Goal: Task Accomplishment & Management: Use online tool/utility

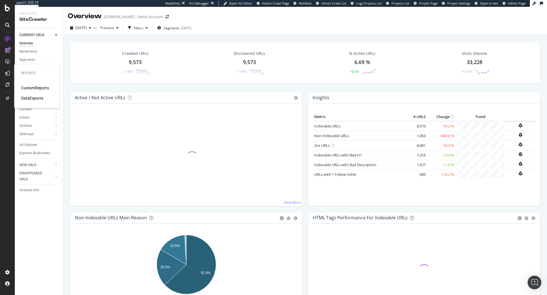
click at [33, 88] on div "CustomReports" at bounding box center [35, 88] width 28 height 6
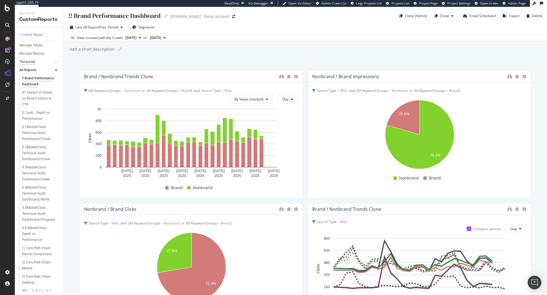
click at [31, 62] on div "Templates" at bounding box center [27, 62] width 16 height 6
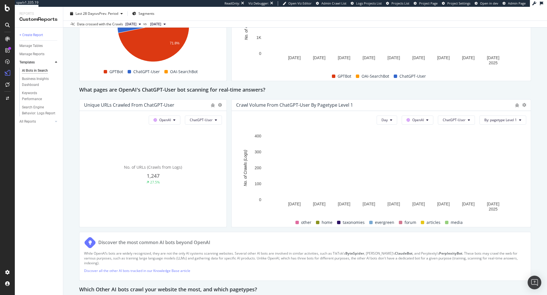
scroll to position [575, 0]
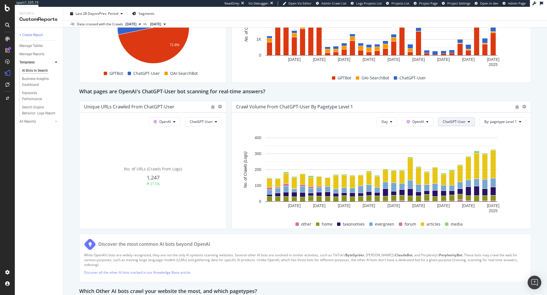
click at [465, 122] on span "ChatGPT-User" at bounding box center [454, 121] width 23 height 5
click at [481, 109] on div "Crawl Volume from ChatGPT-User by pagetype Level 1" at bounding box center [381, 106] width 299 height 11
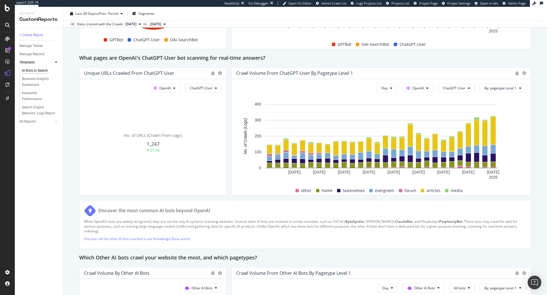
scroll to position [609, 0]
click at [7, 84] on icon at bounding box center [7, 84] width 4 height 5
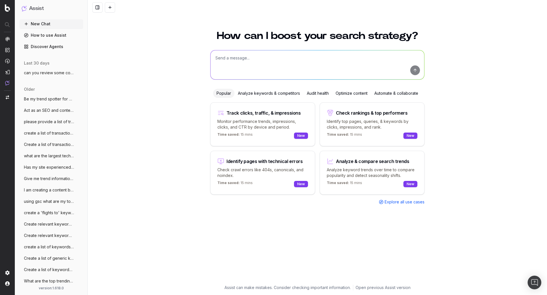
click at [50, 47] on link "Discover Agents" at bounding box center [51, 46] width 64 height 9
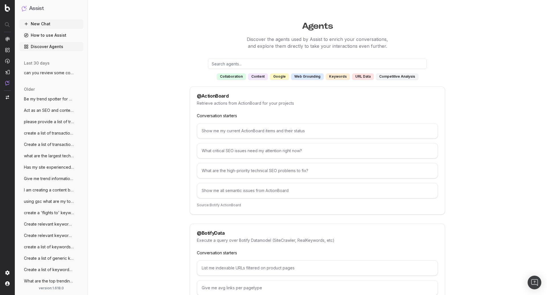
click at [228, 96] on div "@ ActionBoard" at bounding box center [317, 96] width 241 height 5
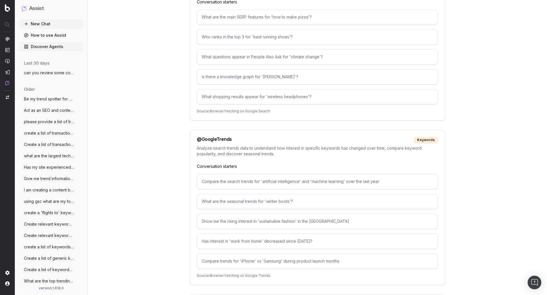
scroll to position [837, 0]
click at [53, 102] on span "Be my trend spotter for UHND (a notre da" at bounding box center [49, 99] width 50 height 6
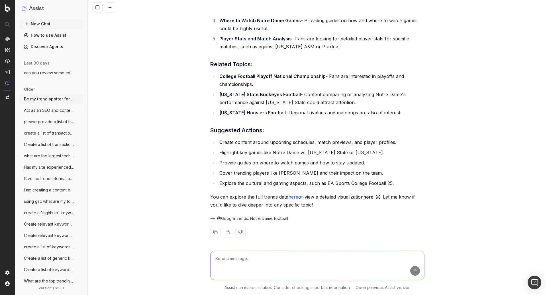
scroll to position [253, 0]
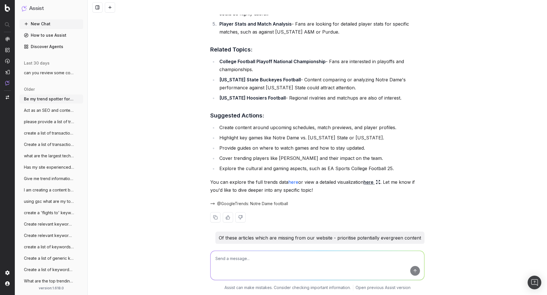
click at [292, 179] on link "here" at bounding box center [293, 182] width 10 height 6
click at [380, 180] on icon at bounding box center [378, 182] width 5 height 5
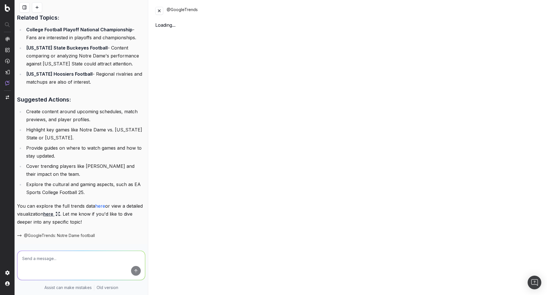
scroll to position [333, 0]
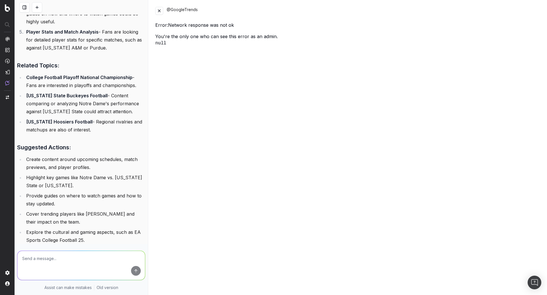
click at [162, 8] on button at bounding box center [159, 11] width 8 height 8
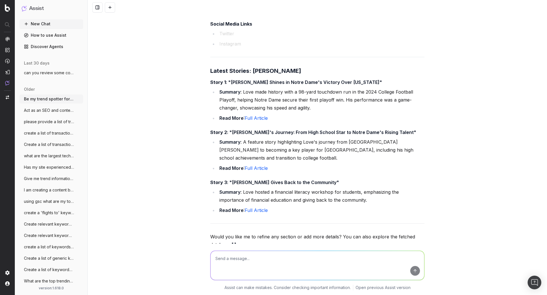
scroll to position [1982, 0]
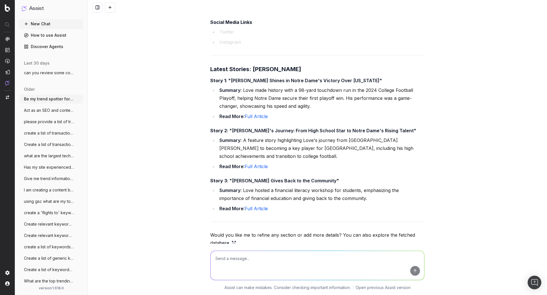
click at [57, 44] on link "Discover Agents" at bounding box center [51, 46] width 64 height 9
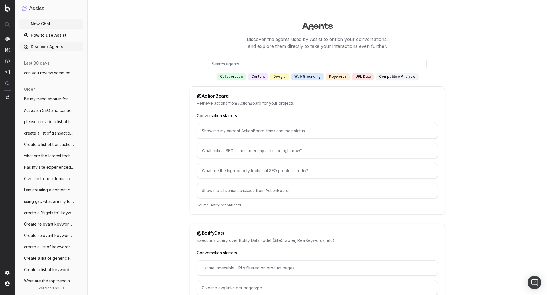
click at [263, 77] on div "content" at bounding box center [258, 76] width 20 height 6
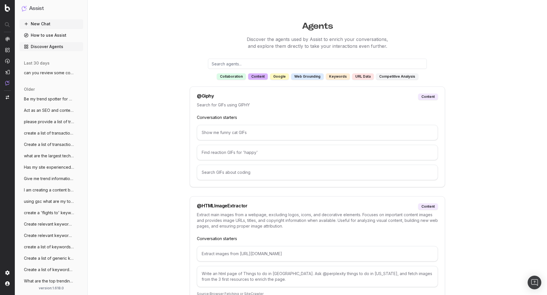
click at [283, 78] on div "google" at bounding box center [279, 76] width 19 height 6
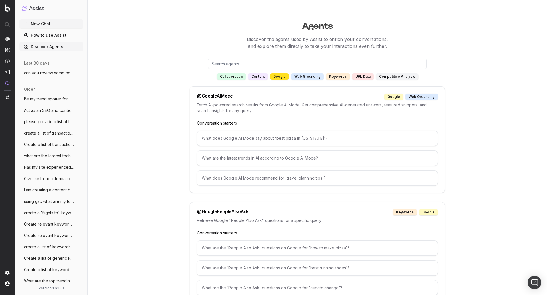
click at [411, 78] on div "competitive analysis" at bounding box center [397, 76] width 42 height 6
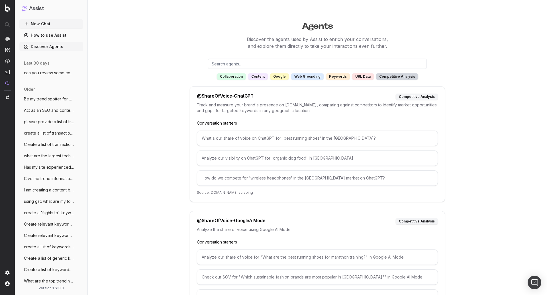
click at [56, 39] on link "How to use Assist" at bounding box center [51, 35] width 64 height 9
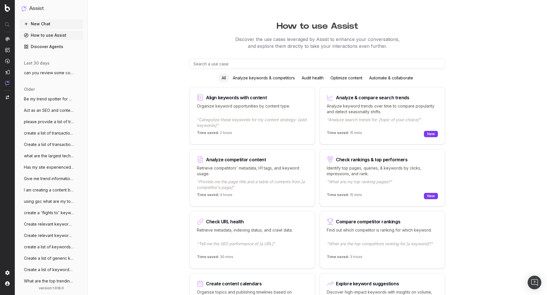
click at [57, 33] on link "How to use Assist" at bounding box center [51, 35] width 64 height 9
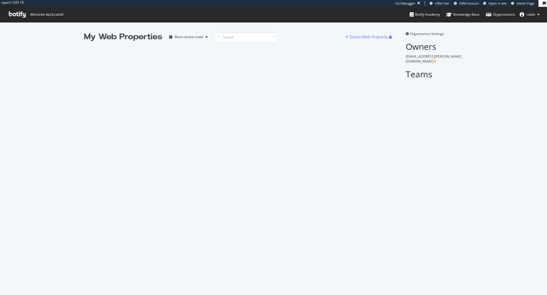
scroll to position [295, 547]
click at [232, 38] on input at bounding box center [245, 37] width 63 height 10
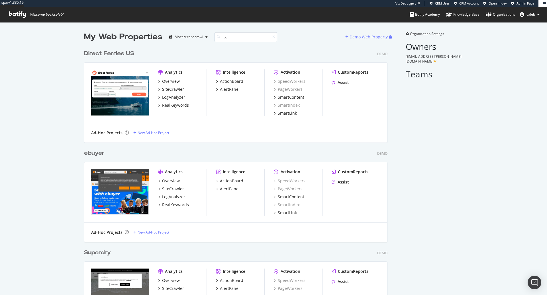
scroll to position [100, 308]
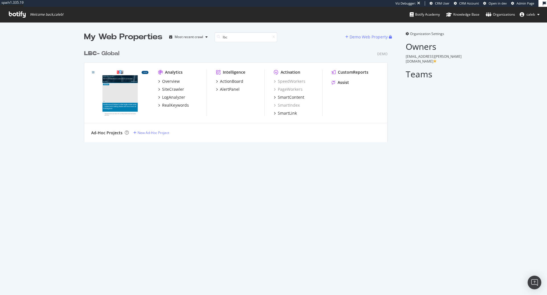
type input "lbc"
click at [97, 53] on div "LBC - Global" at bounding box center [101, 54] width 35 height 8
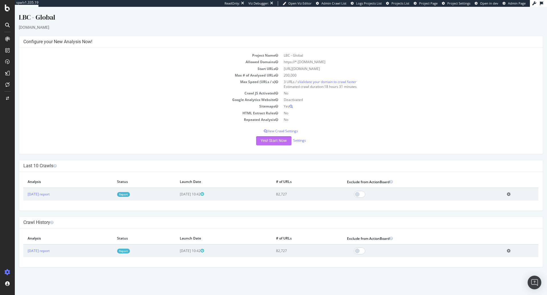
click at [283, 138] on button "Yes! Start Now" at bounding box center [273, 140] width 35 height 9
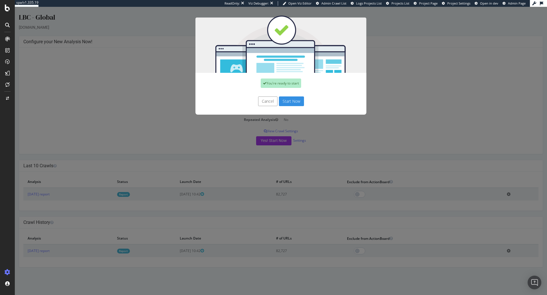
click at [301, 101] on button "Start Now" at bounding box center [291, 102] width 25 height 10
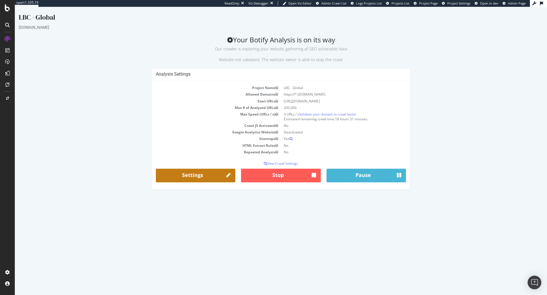
click at [187, 178] on link "Settings" at bounding box center [195, 176] width 79 height 14
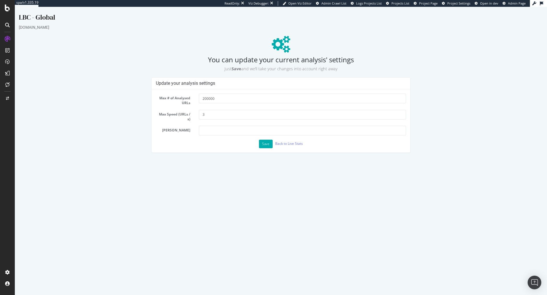
click at [9, 12] on div at bounding box center [7, 147] width 15 height 295
click at [8, 8] on icon at bounding box center [7, 8] width 5 height 7
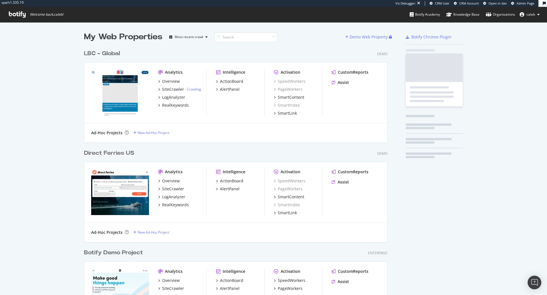
scroll to position [2081, 308]
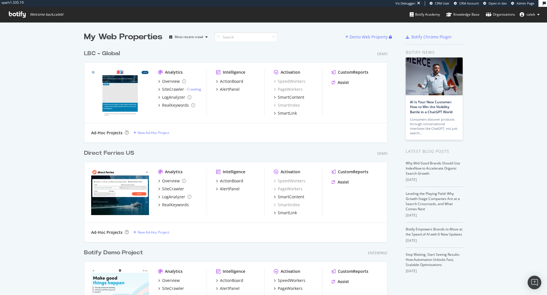
click at [97, 57] on div "LBC - Global" at bounding box center [102, 54] width 36 height 8
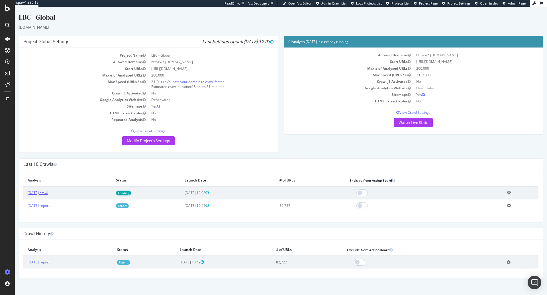
click at [48, 192] on link "2025 Aug. 12th crawl" at bounding box center [38, 193] width 21 height 5
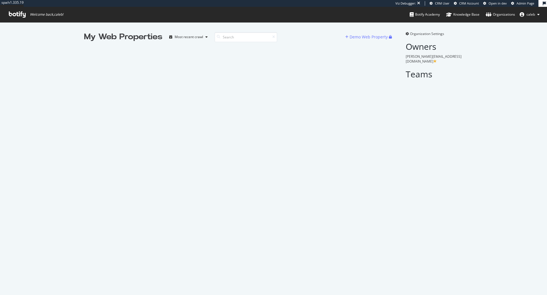
scroll to position [295, 547]
click at [243, 38] on input at bounding box center [245, 37] width 63 height 10
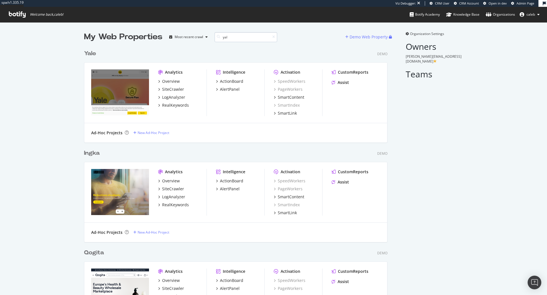
scroll to position [100, 308]
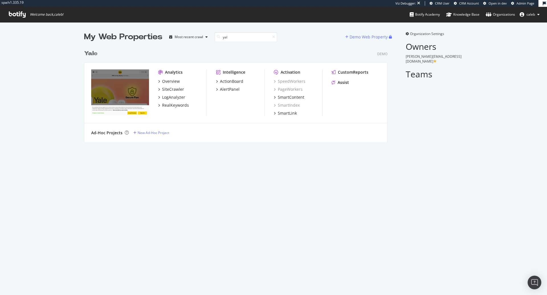
type input "yal"
click at [91, 52] on b "Yal" at bounding box center [89, 54] width 10 height 6
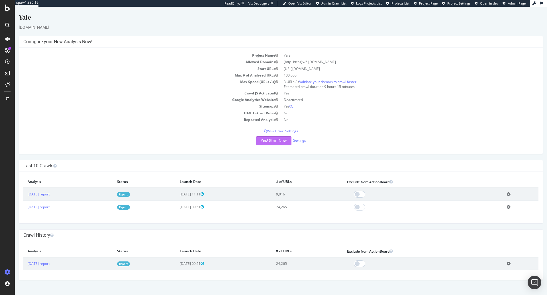
click at [272, 142] on button "Yes! Start Now" at bounding box center [273, 140] width 35 height 9
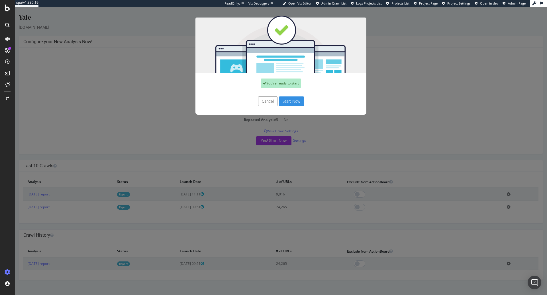
click at [301, 95] on div "Cancel Start Now" at bounding box center [280, 104] width 171 height 21
click at [297, 101] on button "Start Now" at bounding box center [291, 102] width 25 height 10
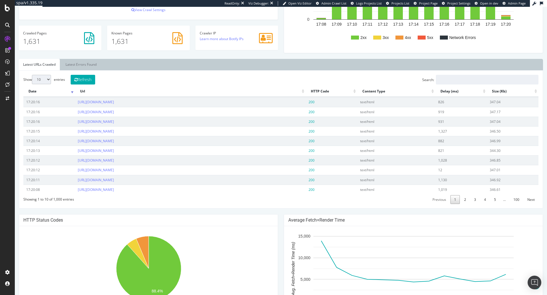
scroll to position [145, 0]
click at [114, 131] on link "[URL][DOMAIN_NAME]" at bounding box center [96, 130] width 36 height 5
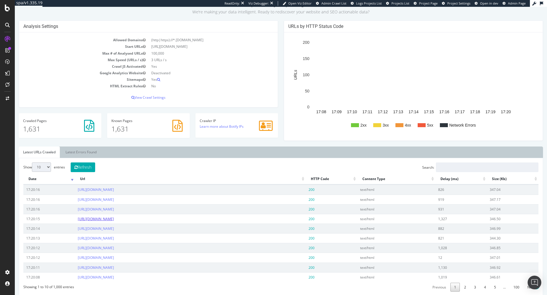
scroll to position [0, 0]
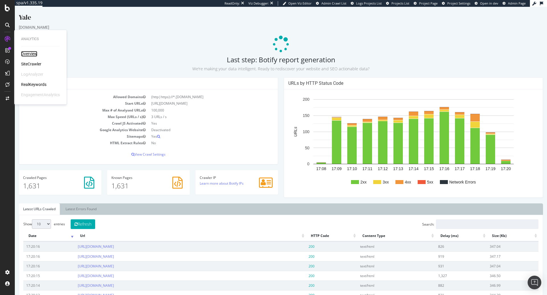
click at [29, 55] on div "Overview" at bounding box center [29, 54] width 16 height 6
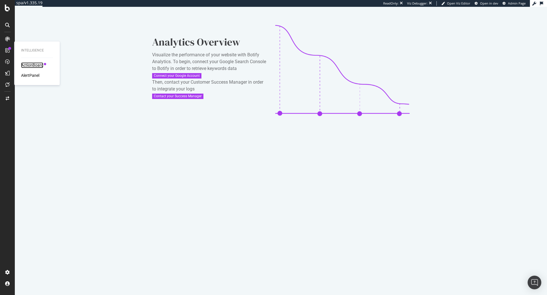
click at [32, 66] on div "ActionBoard" at bounding box center [32, 65] width 22 height 6
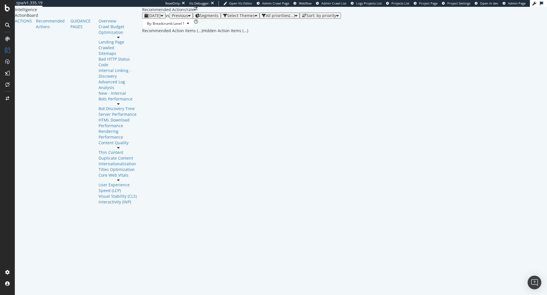
click at [144, 18] on div "[DATE]" at bounding box center [153, 15] width 19 height 5
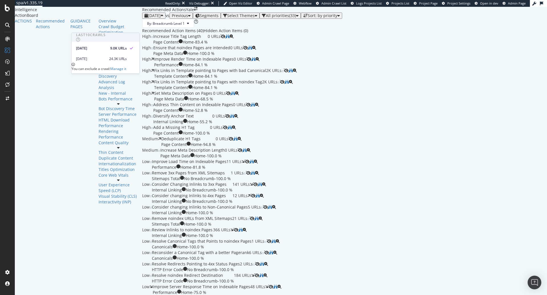
click at [160, 28] on div "By: Breadcrumb Level 1" at bounding box center [344, 23] width 405 height 9
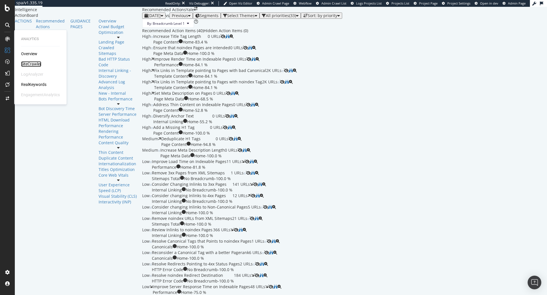
click at [27, 65] on div "SiteCrawler" at bounding box center [31, 64] width 20 height 6
